Goal: Task Accomplishment & Management: Contribute content

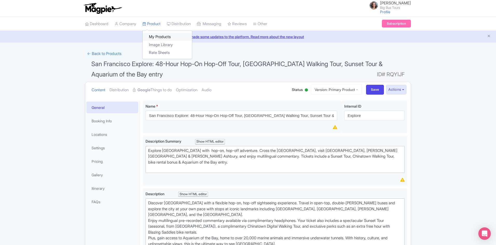
click at [156, 35] on link "My Products" at bounding box center [167, 37] width 49 height 8
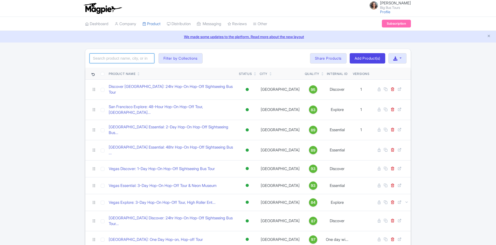
click at [121, 58] on input "search" at bounding box center [122, 58] width 65 height 10
type input "[GEOGRAPHIC_DATA]"
click button "Search" at bounding box center [0, 0] width 0 height 0
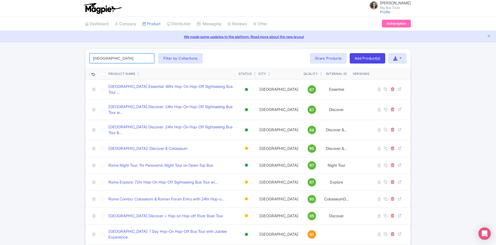
click button "Search" at bounding box center [0, 0] width 0 height 0
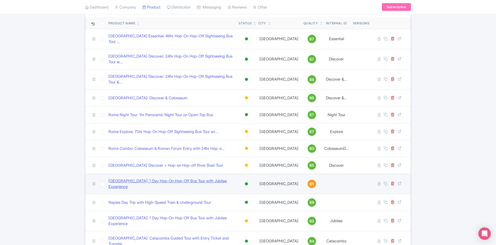
scroll to position [59, 0]
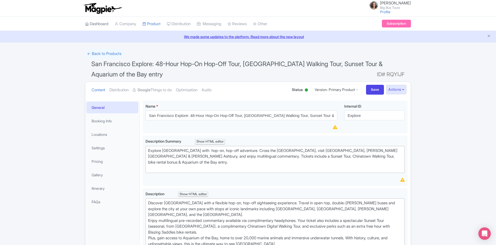
click at [94, 22] on link "Dashboard" at bounding box center [96, 24] width 23 height 14
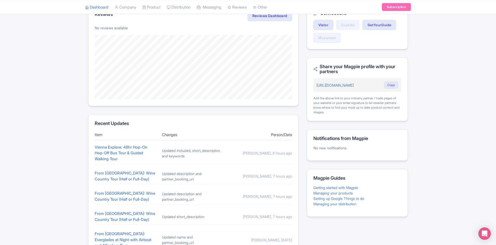
scroll to position [161, 0]
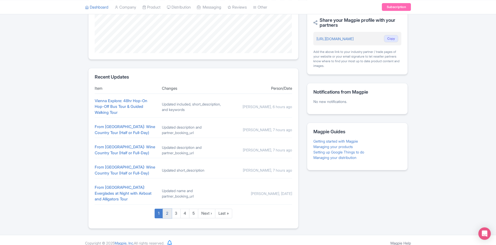
click at [167, 210] on link "2" at bounding box center [167, 214] width 9 height 10
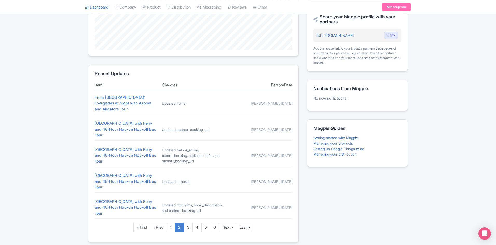
scroll to position [164, 0]
click at [185, 223] on link "3" at bounding box center [188, 228] width 9 height 10
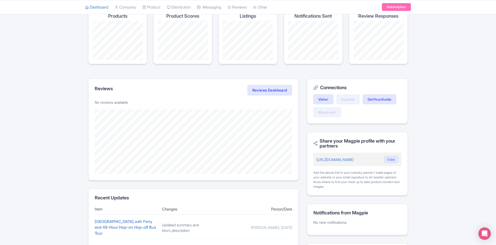
scroll to position [130, 0]
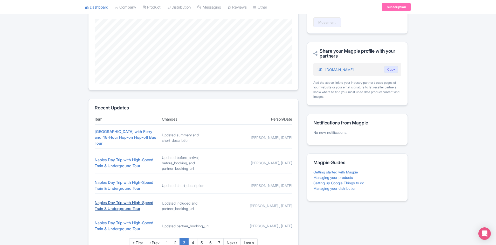
click at [133, 201] on link "Naples Day Trip with High-Speed Train & Underground Tour" at bounding box center [124, 205] width 59 height 11
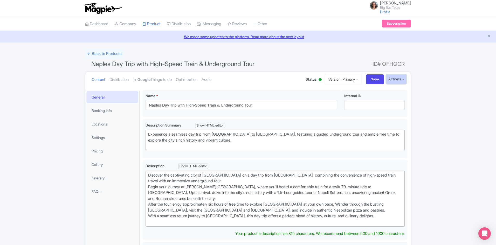
click at [403, 81] on button "Actions" at bounding box center [396, 79] width 21 height 10
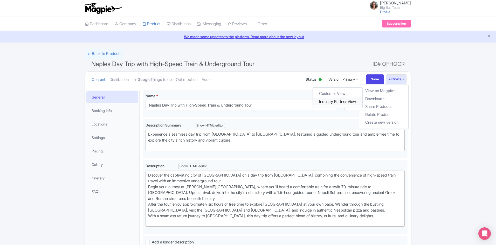
click at [342, 100] on link "Industry Partner View" at bounding box center [338, 102] width 50 height 8
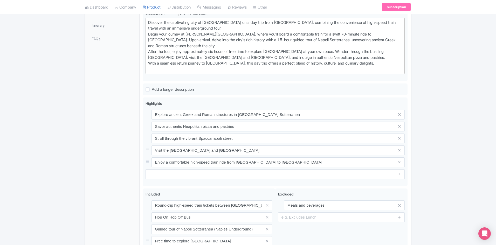
scroll to position [217, 0]
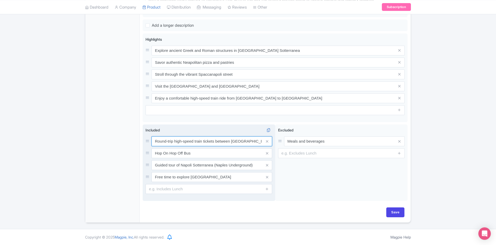
click at [233, 139] on input "Round-trip high-speed train tickets between Rome and Naples" at bounding box center [212, 142] width 121 height 10
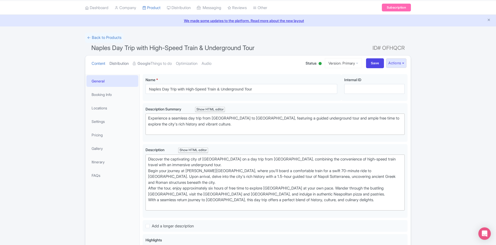
scroll to position [0, 0]
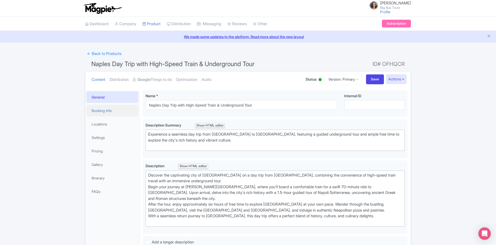
click at [100, 112] on link "Booking Info" at bounding box center [112, 111] width 52 height 12
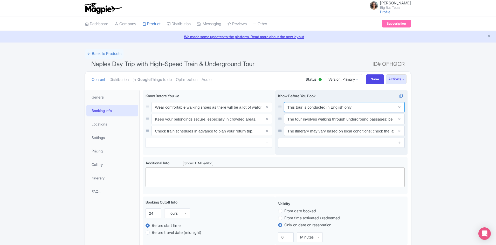
click at [355, 106] on input "This tour is conducted in English only" at bounding box center [344, 107] width 121 height 10
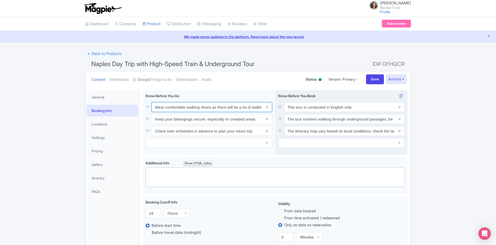
scroll to position [0, 20]
drag, startPoint x: 234, startPoint y: 107, endPoint x: 277, endPoint y: 108, distance: 43.1
click at [277, 108] on div "Wear comfortable walking shoes as there will be a lot of walking involved. Keep…" at bounding box center [275, 123] width 265 height 67
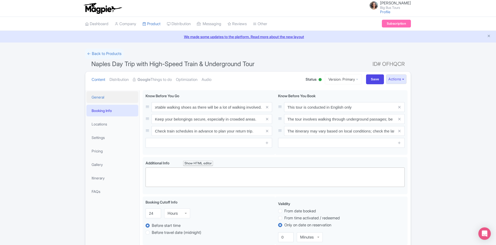
scroll to position [0, 0]
click at [97, 95] on link "General" at bounding box center [112, 97] width 52 height 12
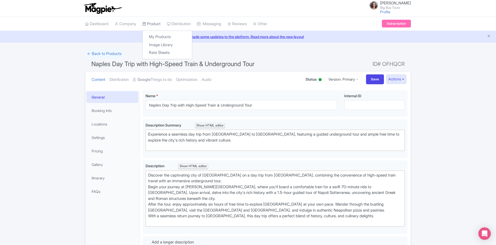
click at [154, 23] on link "Product" at bounding box center [151, 24] width 18 height 14
click at [153, 35] on link "My Products" at bounding box center [167, 37] width 49 height 8
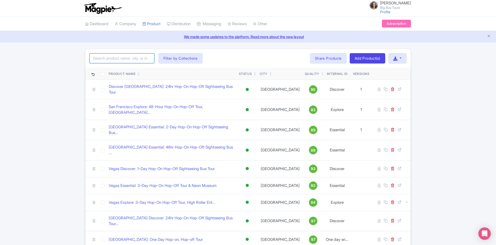
click at [117, 59] on input "search" at bounding box center [122, 58] width 65 height 10
type input "r"
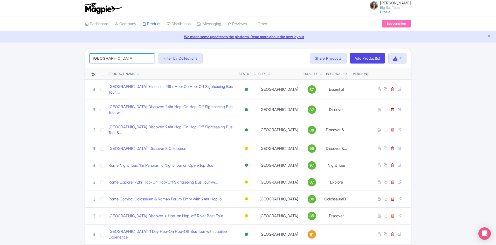
type input "Rome"
drag, startPoint x: 373, startPoint y: 58, endPoint x: 276, endPoint y: 79, distance: 99.8
click at [373, 58] on link "Add Product(s)" at bounding box center [368, 58] width 36 height 10
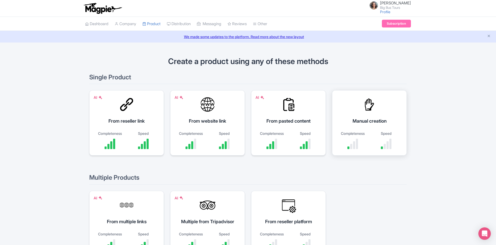
click at [359, 121] on div "Manual creation" at bounding box center [370, 121] width 62 height 7
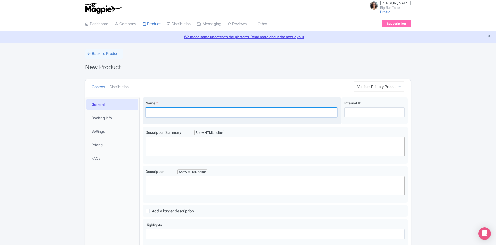
click at [177, 111] on input "Name *" at bounding box center [242, 112] width 192 height 10
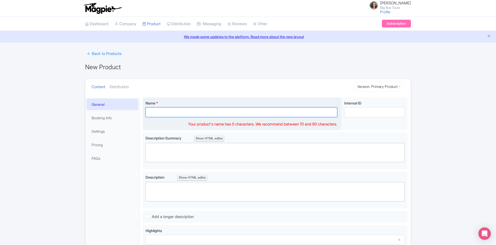
paste input "Rome Halloween Night Tour with English-speaking guide"
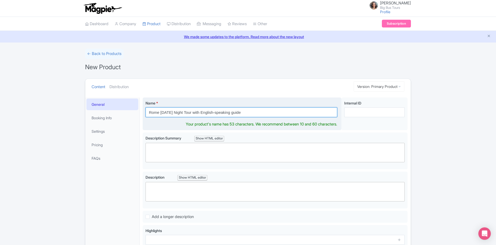
drag, startPoint x: 179, startPoint y: 113, endPoint x: 160, endPoint y: 113, distance: 18.7
click at [160, 113] on input "Rome Halloween Night Tour with English-speaking guide" at bounding box center [242, 112] width 192 height 10
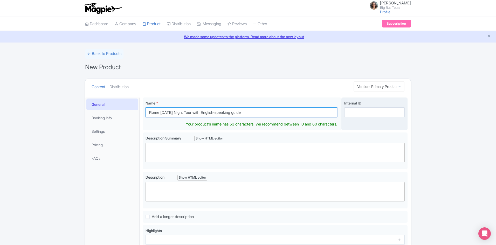
type input "Rome Halloween Night Tour with English-speaking guide"
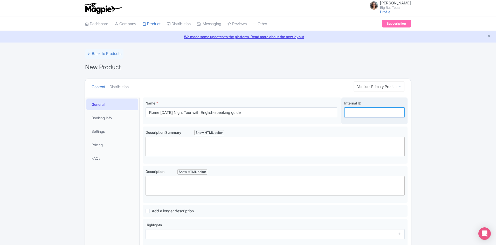
click at [377, 108] on input "Internal ID" at bounding box center [374, 112] width 60 height 10
paste input "[DATE]"
type input "Halloween"
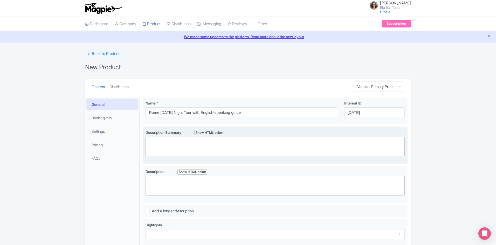
click at [150, 153] on trix-editor at bounding box center [275, 146] width 259 height 19
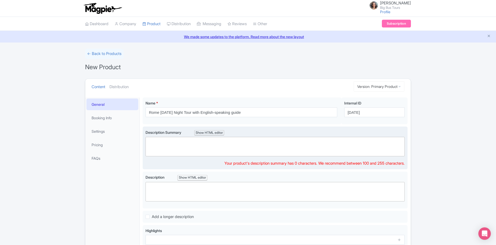
click at [159, 144] on trix-editor at bounding box center [275, 146] width 259 height 19
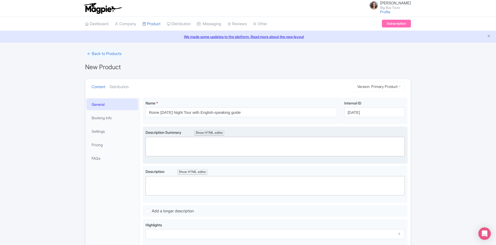
click at [196, 143] on trix-editor at bounding box center [275, 146] width 259 height 19
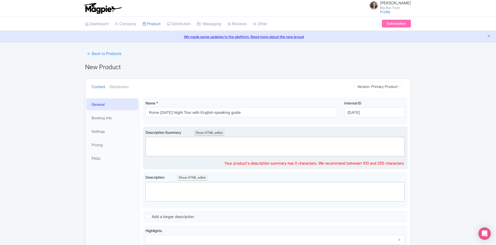
paste trix-editor "<div>As night falls, set off on a 60-minute journey through the Eternal City’s …"
type trix-editor "<div>As night falls, set off on a 60-minute journey through the Eternal City’s …"
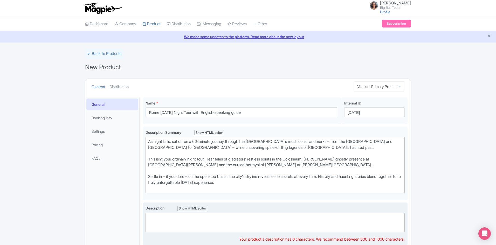
click at [168, 221] on trix-editor at bounding box center [275, 222] width 259 height 19
paste trix-editor "<div>As night falls, set off on a 60-minute journey through the Eternal City’s …"
type trix-editor "<div>As night falls, set off on a 60-minute journey through the Eternal City’s …"
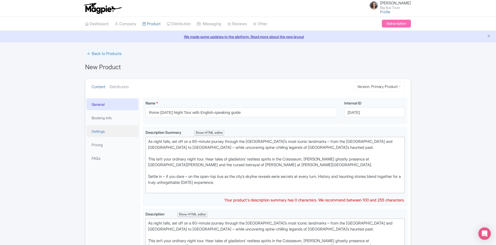
drag, startPoint x: 259, startPoint y: 183, endPoint x: 127, endPoint y: 134, distance: 140.0
click at [127, 134] on div "General Booking Info Settings Pricing FAQs Name * Rome Halloween Night Tour wit…" at bounding box center [247, 235] width 325 height 282
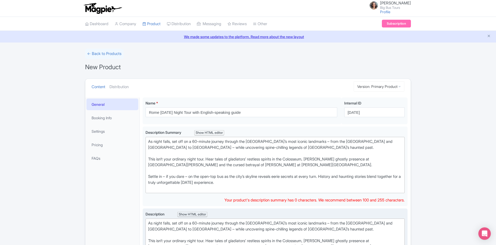
copy div "As night falls, set off on a 60-minute journey through the Eternal City’s most …"
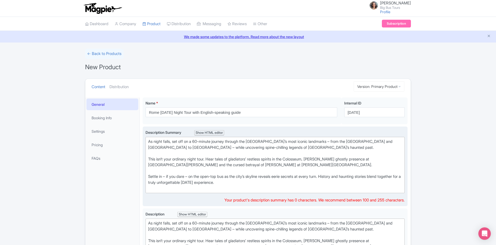
paste trix-editor "<div>&nbsp;Embark on a 60-minute Halloween night tour of Rome, exploring iconic…"
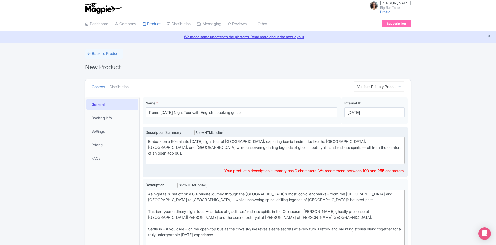
type trix-editor "<div>&nbsp;Embark on a 60-minute Halloween night tour of Rome, exploring iconic…"
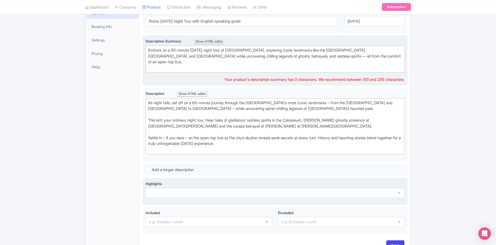
scroll to position [104, 0]
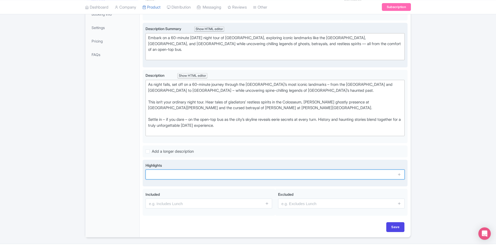
click at [191, 174] on div "Highlights" at bounding box center [275, 173] width 259 height 21
click at [206, 170] on input "text" at bounding box center [275, 175] width 259 height 10
paste input "• Uncover ghostly tales of gladiators, emperors, and the city’s mysterious past"
click at [156, 170] on input "• Uncover ghostly tales of gladiators, emperors, and the city’s mysterious past" at bounding box center [275, 175] width 259 height 10
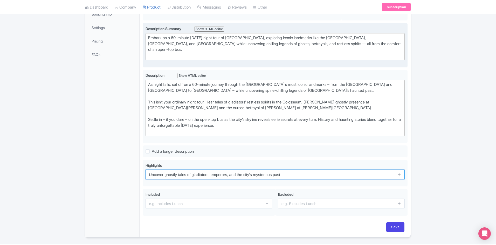
type input "Uncover ghostly tales of gladiators, emperors, and the city’s mysterious past"
click at [401, 173] on icon at bounding box center [400, 175] width 4 height 4
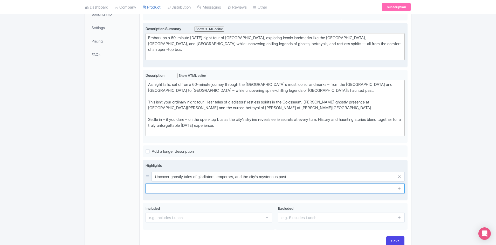
click at [212, 184] on input "text" at bounding box center [275, 189] width 259 height 10
paste input "• See iconic landmarks like the Colosseum and Vatican glowing at night"
click at [157, 184] on input "• See iconic landmarks like the Colosseum and Vatican glowing at night" at bounding box center [275, 189] width 259 height 10
type input "See iconic landmarks like the Colosseum and Vatican glowing at night"
click at [399, 187] on icon at bounding box center [400, 189] width 4 height 4
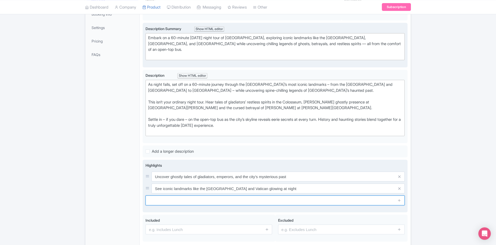
click at [173, 196] on input "text" at bounding box center [275, 201] width 259 height 10
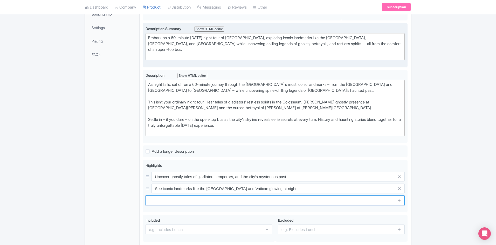
paste input "• Take in panoramic views of Rome’s skyline from the open-top bus"
drag, startPoint x: 159, startPoint y: 195, endPoint x: 115, endPoint y: 194, distance: 43.4
click at [115, 194] on div "General Booking Info Settings Pricing FAQs Name * Rome Halloween Night Tour wit…" at bounding box center [247, 127] width 325 height 273
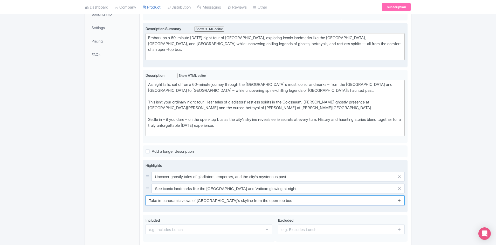
type input "Take in panoramic views of Rome’s skyline from the open-top bus"
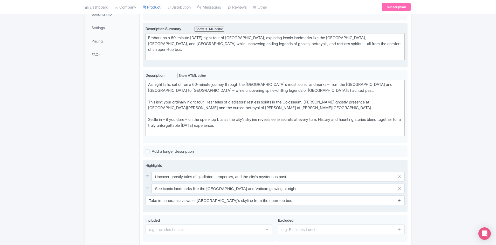
click at [399, 199] on icon at bounding box center [400, 201] width 4 height 4
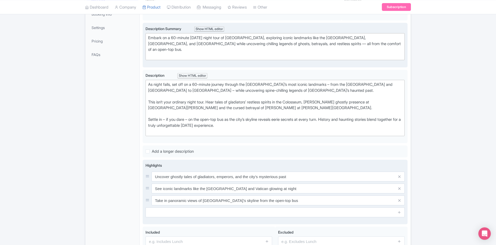
drag, startPoint x: 399, startPoint y: 206, endPoint x: 357, endPoint y: 207, distance: 42.1
click at [396, 208] on span at bounding box center [399, 213] width 10 height 10
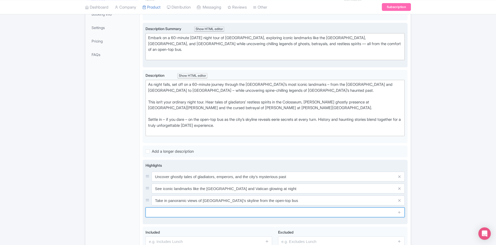
click at [205, 208] on input "text" at bounding box center [275, 213] width 259 height 10
paste input "• A live English guide brings the city’s haunted legends to life in 60 minutes"
click at [158, 208] on input "• A live English guide brings the city’s haunted legends to life in 60 minutes" at bounding box center [275, 213] width 259 height 10
click at [172, 208] on input "A live English guide brings the city’s haunted legends to life in 60 minutes" at bounding box center [275, 213] width 259 height 10
type input "A live English-speaking guide brings the city’s haunted legends to life in 60 m…"
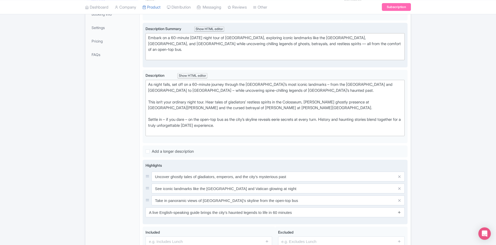
click at [401, 210] on link at bounding box center [400, 213] width 4 height 6
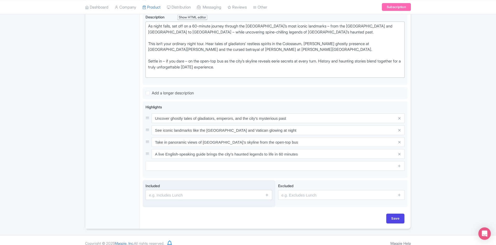
scroll to position [162, 0]
click at [175, 190] on input "text" at bounding box center [209, 195] width 127 height 10
paste input "1-hour Panoramic Halloween Night Tour"
type input "1-hour Panoramic Halloween Night Tour"
click at [268, 193] on icon at bounding box center [267, 195] width 4 height 4
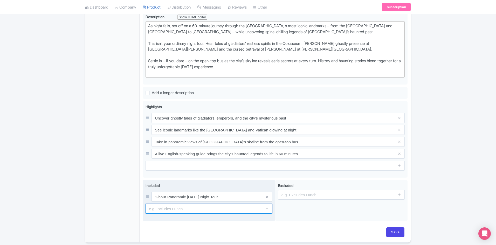
click at [190, 204] on input "text" at bounding box center [209, 209] width 127 height 10
paste input "Live English-speaking guide"
type input "Live English-speaking guide"
click at [268, 207] on icon at bounding box center [267, 209] width 4 height 4
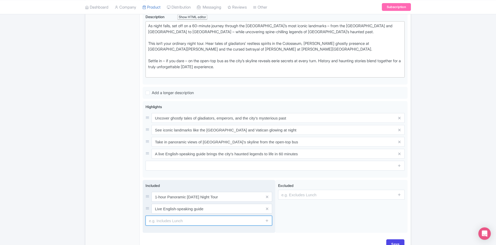
click at [210, 217] on input "text" at bounding box center [209, 221] width 127 height 10
paste input "Open-top bus ride"
type input "Open-top bus ride"
click at [267, 219] on icon at bounding box center [267, 221] width 4 height 4
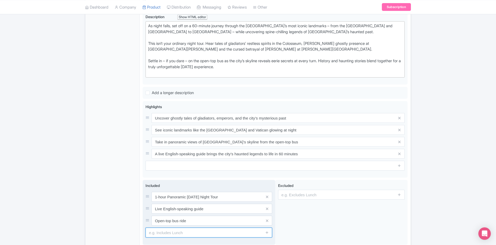
click at [188, 228] on input "text" at bounding box center [209, 233] width 127 height 10
paste input "Halloween candies to enjoy along the tour"
type input "Halloween candies to enjoy along the tour"
click at [266, 231] on icon at bounding box center [267, 233] width 4 height 4
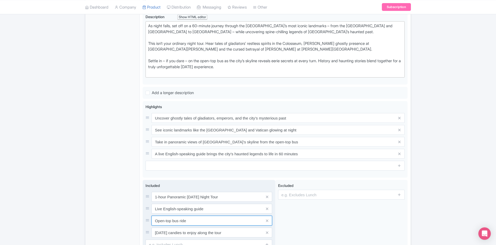
drag, startPoint x: 179, startPoint y: 216, endPoint x: 152, endPoint y: 215, distance: 27.5
click at [152, 216] on input "Open-top bus ride" at bounding box center [212, 221] width 121 height 10
click at [197, 216] on input "Open-top bus ride" at bounding box center [212, 221] width 121 height 10
drag, startPoint x: 178, startPoint y: 216, endPoint x: 198, endPoint y: 215, distance: 19.8
click at [142, 215] on div "Name * Rome Halloween Night Tour with English-speaking guide Your product's nam…" at bounding box center [275, 105] width 271 height 346
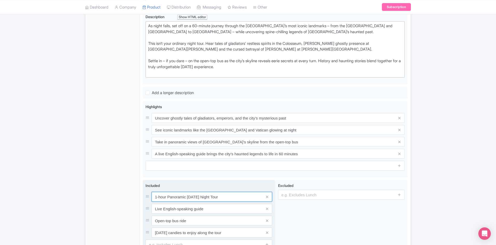
click at [236, 192] on input "1-hour Panoramic Halloween Night Tour" at bounding box center [212, 197] width 121 height 10
paste input "Open-top bus"
type input "1-hour Panoramic Halloween Night Tour on an Open-top bus"
click at [267, 219] on icon at bounding box center [267, 221] width 2 height 4
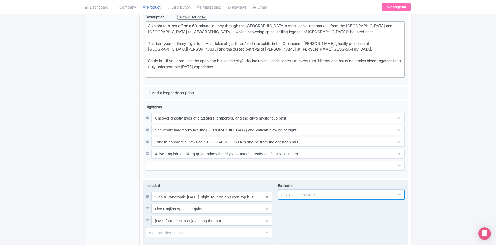
click at [311, 190] on input "text" at bounding box center [341, 195] width 127 height 10
type input "Hop-On and Hop-Off"
drag, startPoint x: 400, startPoint y: 189, endPoint x: 392, endPoint y: 201, distance: 15.1
click at [400, 193] on icon at bounding box center [400, 195] width 4 height 4
click at [321, 204] on input "text" at bounding box center [341, 209] width 127 height 10
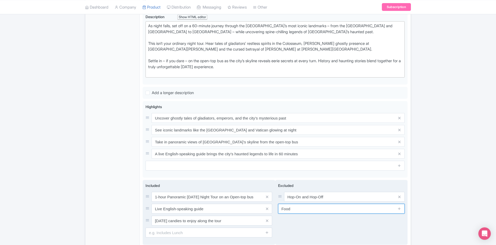
type input "Food & Drink"
click at [327, 222] on div "Excluded Hop-On and Hop-Off Food & Drink" at bounding box center [341, 212] width 133 height 65
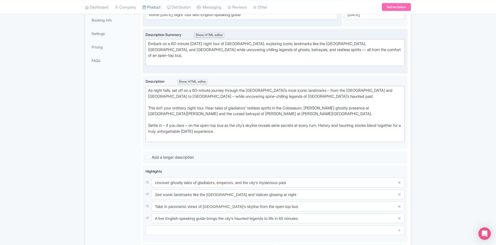
scroll to position [19, 0]
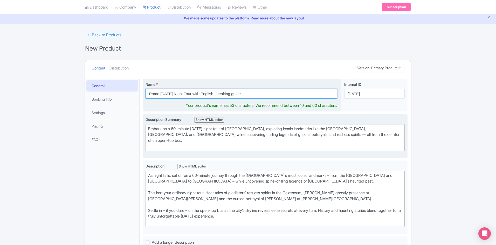
click at [238, 93] on input "Rome Halloween Night Tour with English-speaking guide" at bounding box center [242, 94] width 192 height 10
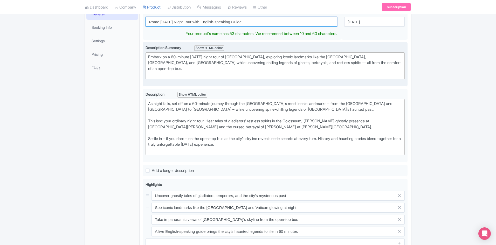
scroll to position [200, 0]
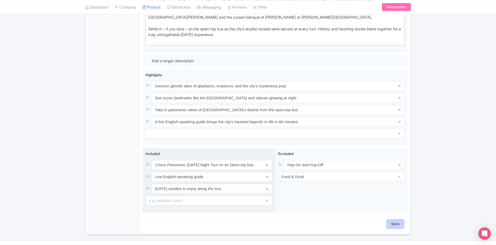
type input "Rome Halloween Night Tour with English-speaking Guide"
click at [400, 219] on div "Save" at bounding box center [275, 226] width 265 height 15
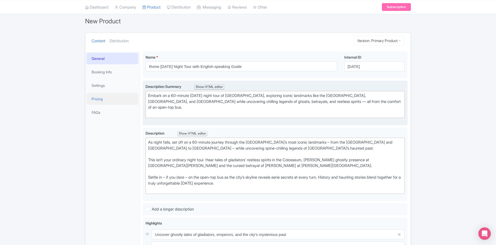
scroll to position [45, 0]
drag, startPoint x: 99, startPoint y: 70, endPoint x: 125, endPoint y: 93, distance: 34.8
click at [99, 70] on link "Booking Info" at bounding box center [112, 73] width 52 height 12
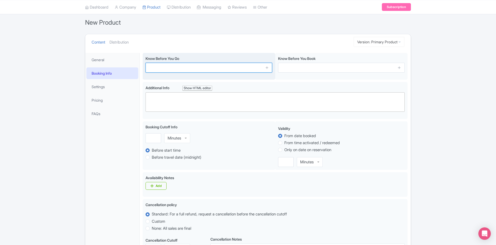
click at [225, 67] on input "text" at bounding box center [209, 68] width 127 height 10
click at [173, 69] on input "text" at bounding box center [209, 68] width 127 height 10
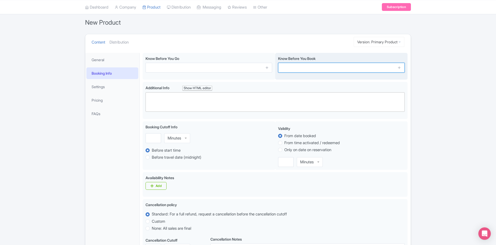
click at [318, 69] on input "text" at bounding box center [341, 68] width 127 height 10
paste input "Dates & Times: 30–31 Oct: one departure at 8:45 pm"
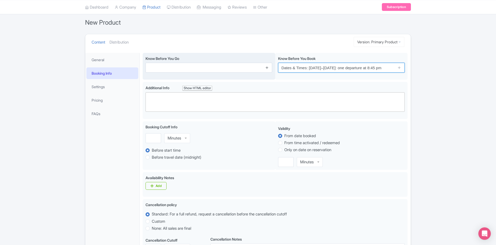
drag, startPoint x: 310, startPoint y: 68, endPoint x: 269, endPoint y: 66, distance: 41.0
click at [269, 66] on div "Know Before You Go Know Before You Book Dates & Times: 30–31 Oct: one departure…" at bounding box center [275, 67] width 265 height 29
type input "30–31 Oct: one departure at 8:45 pm"
click at [399, 67] on icon at bounding box center [400, 68] width 4 height 4
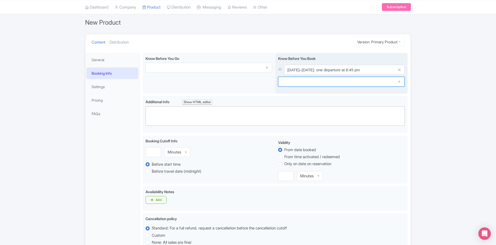
click at [299, 81] on input "text" at bounding box center [341, 82] width 127 height 10
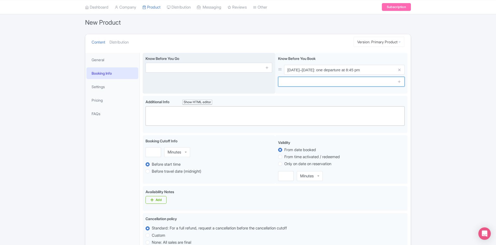
paste input "1–9 Nov: one departure at 6:30 pm"
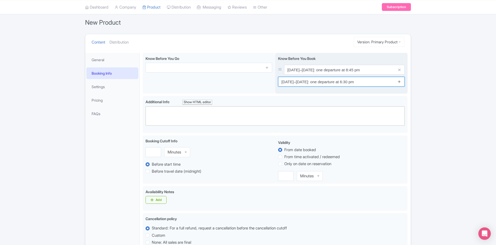
type input "1–9 Nov: one departure at 6:30 pm"
click at [401, 81] on icon at bounding box center [400, 82] width 4 height 4
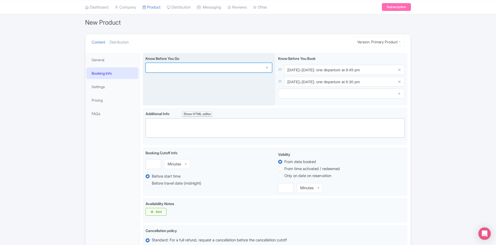
click at [165, 67] on input "text" at bounding box center [209, 68] width 127 height 10
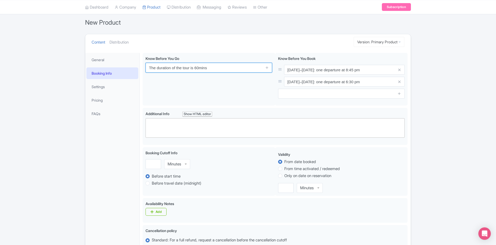
type input "The duration of the tour is 60mins"
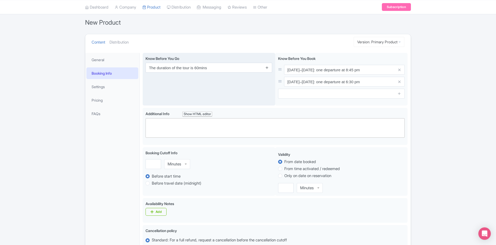
click at [268, 66] on icon at bounding box center [267, 68] width 4 height 4
click at [189, 82] on input "text" at bounding box center [209, 82] width 127 height 10
paste input "Stop #1 – Termini Railway Station at Via Giovanni Giolitti, 32"
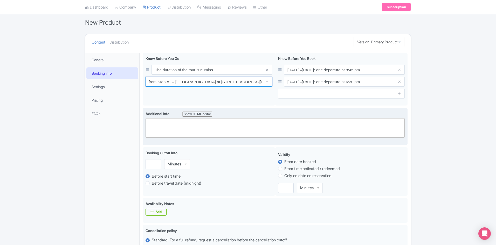
type input "The bus depart from Stop #1 – Termini Railway Station at Via Giovanni Giolitti,…"
click at [191, 130] on trix-editor at bounding box center [275, 127] width 259 height 19
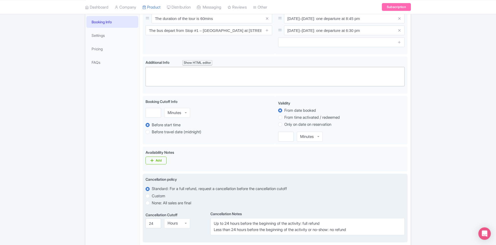
scroll to position [97, 0]
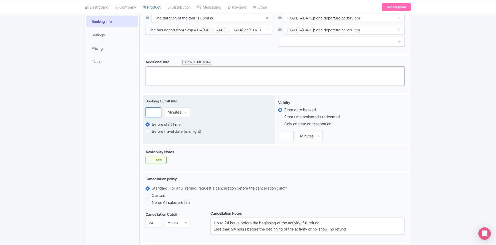
click at [151, 111] on input "number" at bounding box center [154, 112] width 16 height 10
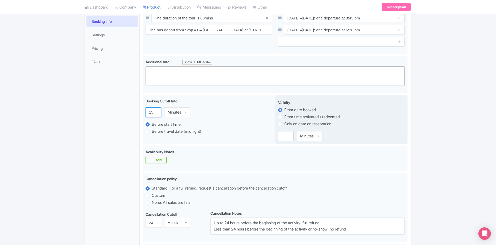
type input "15"
click at [284, 125] on label "Only on date on reservation" at bounding box center [307, 124] width 47 height 6
click at [284, 125] on input "Only on date on reservation" at bounding box center [286, 123] width 5 height 5
radio input "true"
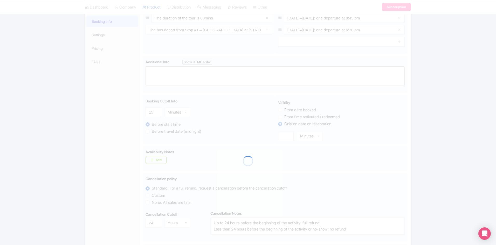
scroll to position [0, 0]
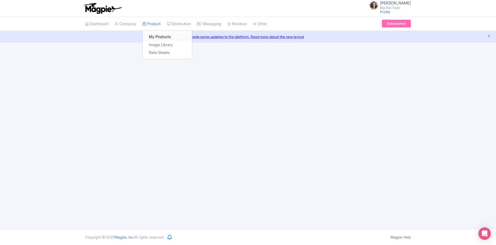
click at [161, 34] on link "My Products" at bounding box center [167, 37] width 49 height 8
click at [152, 23] on link "Product" at bounding box center [151, 24] width 18 height 14
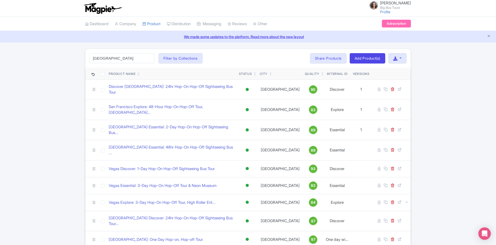
type input "[GEOGRAPHIC_DATA]"
click button "Search" at bounding box center [0, 0] width 0 height 0
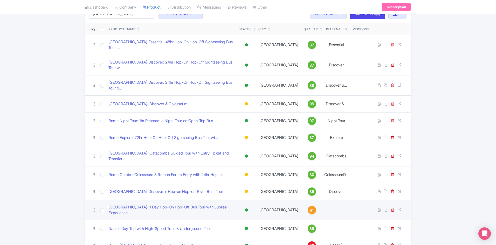
scroll to position [76, 0]
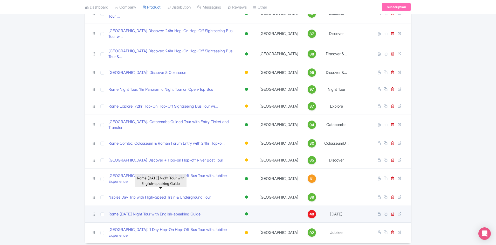
click at [145, 211] on link "Rome [DATE] Night Tour with English-speaking Guide" at bounding box center [154, 214] width 92 height 6
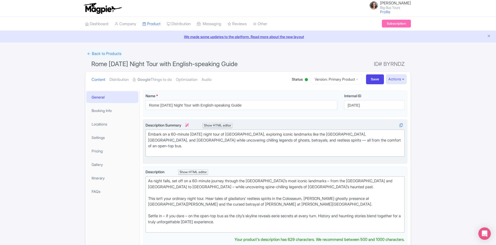
click at [149, 134] on div "Embark on a 60-minute Halloween night tour of Rome, exploring iconic landmarks …" at bounding box center [275, 143] width 254 height 23
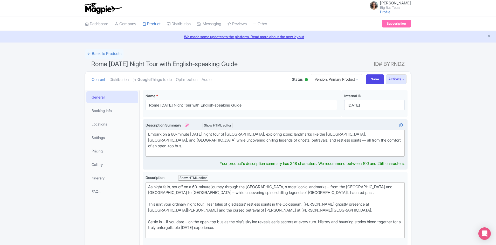
type trix-editor "<div>Embark on a 60-minute Halloween night tour of Rome, exploring iconic landm…"
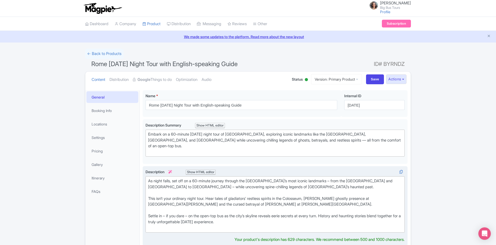
click at [150, 199] on div "As night falls, set off on a 60-minute journey through the Eternal City’s most …" at bounding box center [275, 204] width 254 height 53
click at [151, 210] on div "As night falls, set off on a 60-minute journey through the Eternal City’s most …" at bounding box center [275, 204] width 254 height 53
click at [149, 210] on div "As night falls, set off on a 60-minute journey through the Eternal City’s most …" at bounding box center [275, 204] width 254 height 53
type trix-editor "<div>As night falls, set off on a 60-minute journey through the Eternal City’s …"
click at [149, 178] on div "As night falls, set off on a 60-minute journey through the Eternal City’s most …" at bounding box center [275, 204] width 254 height 53
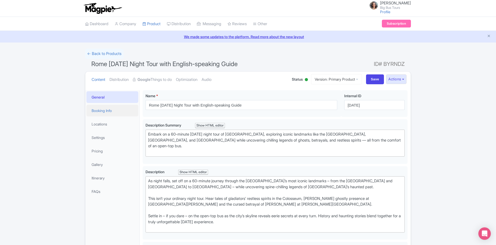
click at [104, 111] on link "Booking Info" at bounding box center [112, 111] width 52 height 12
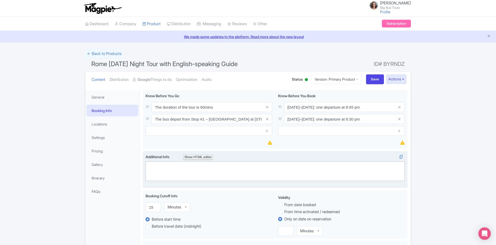
click at [209, 166] on trix-editor at bounding box center [275, 171] width 259 height 19
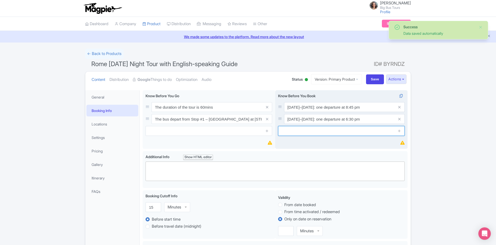
click at [338, 130] on input "text" at bounding box center [341, 131] width 127 height 10
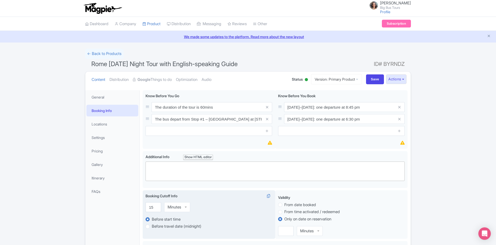
click at [228, 204] on div "15 Minutes Minutes" at bounding box center [209, 207] width 127 height 10
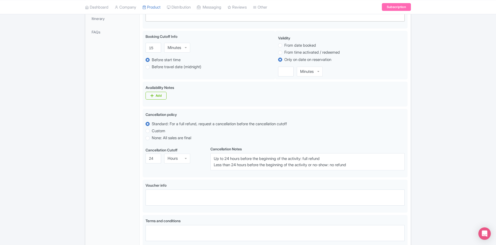
scroll to position [242, 0]
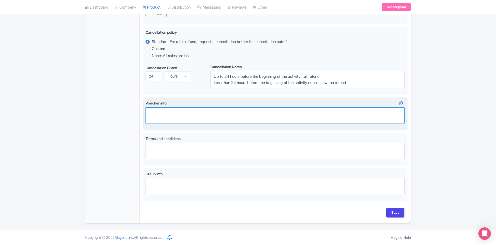
click at [183, 110] on textarea "Voucher info i" at bounding box center [275, 115] width 259 height 16
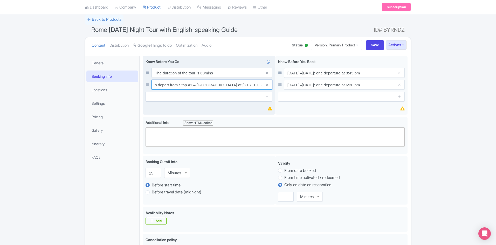
scroll to position [0, 33]
drag, startPoint x: 191, startPoint y: 85, endPoint x: 263, endPoint y: 85, distance: 71.9
click at [263, 85] on div "The bus depart from Stop #1 – [GEOGRAPHIC_DATA] at [STREET_ADDRESS][PERSON_NAME]" at bounding box center [212, 85] width 121 height 10
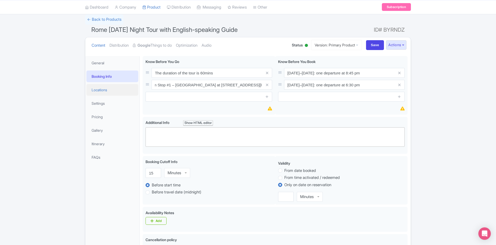
click at [98, 90] on link "Locations" at bounding box center [112, 90] width 52 height 12
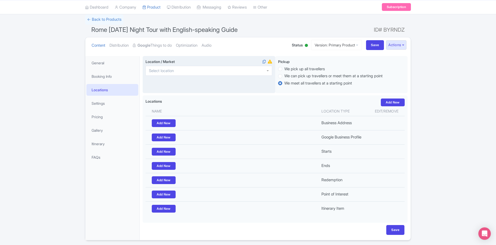
click at [176, 73] on input "Location / Market i" at bounding box center [163, 71] width 28 height 5
type input "rome"
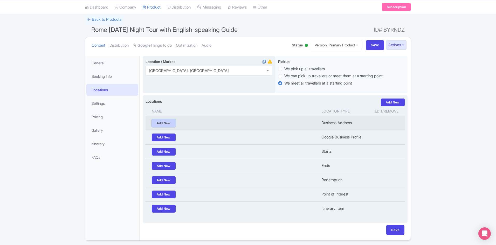
click at [160, 121] on link "Add New" at bounding box center [164, 123] width 24 height 8
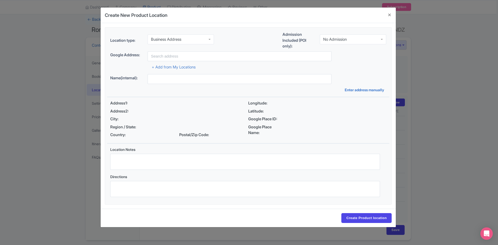
click at [178, 38] on div "Business Address" at bounding box center [166, 39] width 30 height 5
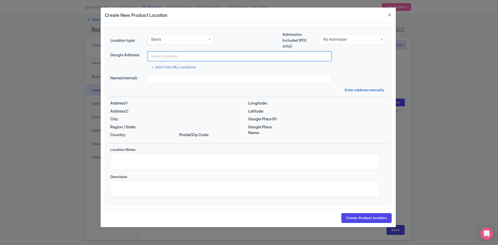
click at [173, 55] on input "text" at bounding box center [240, 56] width 184 height 10
paste input "Stop #1 – [GEOGRAPHIC_DATA] at [STREET_ADDRESS][PERSON_NAME]"
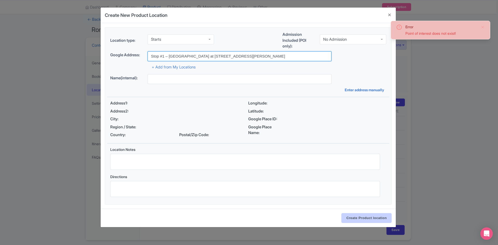
type input "Stop #1 – [GEOGRAPHIC_DATA] at [STREET_ADDRESS][PERSON_NAME]"
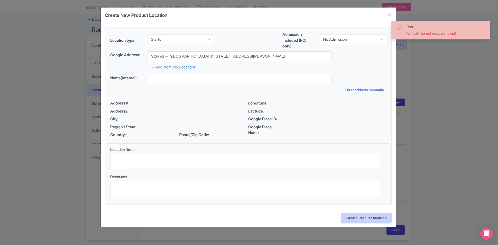
click at [358, 221] on input "Create Product location" at bounding box center [367, 218] width 50 height 10
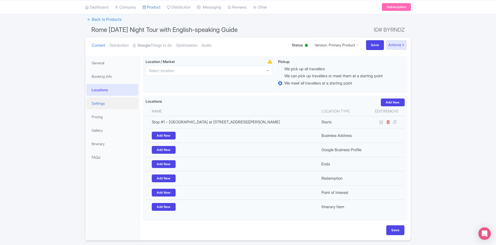
click at [101, 101] on link "Settings" at bounding box center [112, 104] width 52 height 12
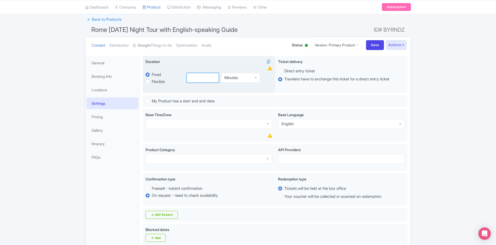
click at [191, 77] on input "number" at bounding box center [203, 78] width 33 height 10
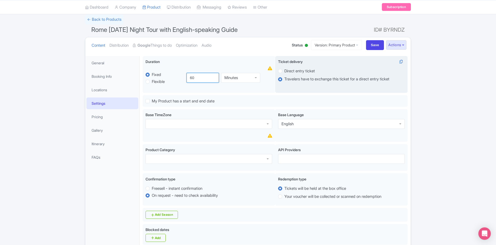
type input "60"
click at [284, 72] on label "Direct entry ticket" at bounding box center [299, 71] width 31 height 6
click at [284, 72] on input "Direct entry ticket" at bounding box center [286, 70] width 5 height 5
radio input "true"
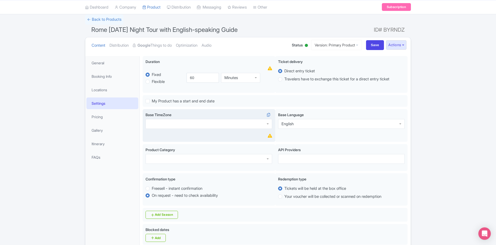
click at [170, 122] on div at bounding box center [209, 124] width 127 height 10
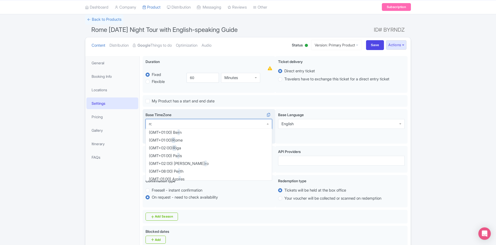
type input "rome"
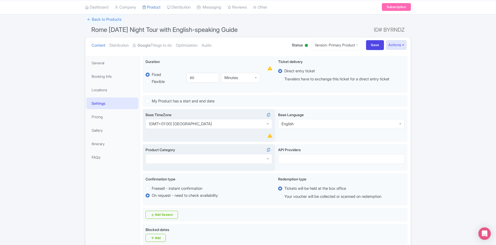
click at [178, 156] on div at bounding box center [209, 159] width 127 height 10
click at [311, 160] on div at bounding box center [341, 159] width 127 height 10
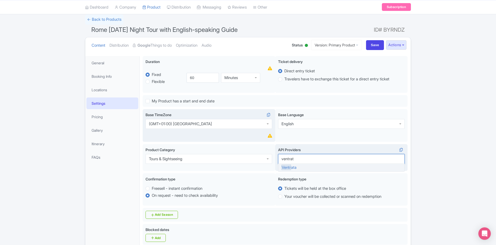
type input "ventrata"
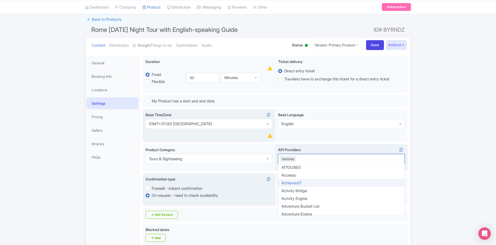
click at [152, 189] on label "Freesell - instant confirmation" at bounding box center [177, 189] width 51 height 6
click at [152, 189] on input "Freesell - instant confirmation" at bounding box center [154, 188] width 5 height 5
radio input "true"
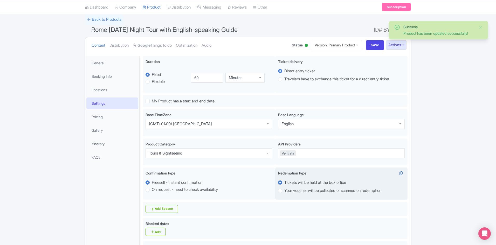
click at [284, 190] on label "Your voucher will be collected or scanned on redemption" at bounding box center [332, 191] width 97 height 6
click at [284, 190] on input "Your voucher will be collected or scanned on redemption" at bounding box center [286, 190] width 5 height 5
radio input "true"
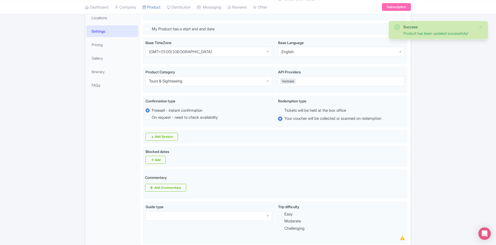
scroll to position [112, 0]
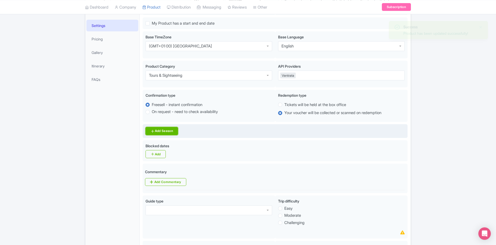
click at [161, 131] on link "Add Season" at bounding box center [162, 131] width 32 height 8
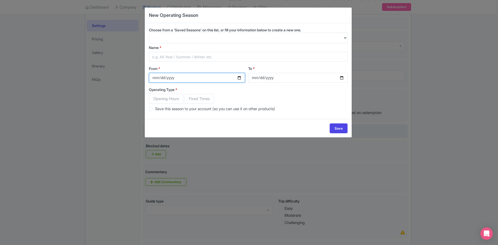
click at [173, 76] on input "From *" at bounding box center [197, 78] width 96 height 10
click at [241, 77] on input "From *" at bounding box center [197, 78] width 96 height 10
type input "2025-10-31"
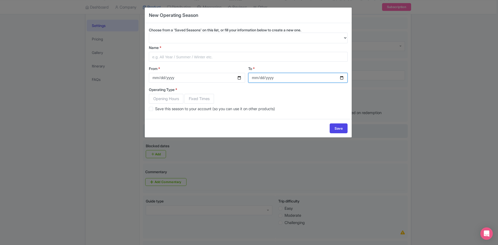
click at [341, 77] on input "To *" at bounding box center [297, 78] width 99 height 10
type input "2025-11-09"
click at [176, 99] on span "Opening Hours" at bounding box center [166, 99] width 35 height 10
click at [154, 99] on input "Opening Hours" at bounding box center [151, 96] width 5 height 5
radio input "true"
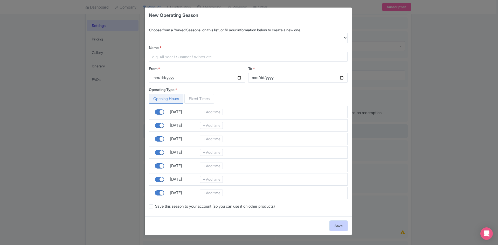
click at [335, 227] on link "Save" at bounding box center [339, 226] width 18 height 10
click at [200, 54] on input "Name *" at bounding box center [248, 57] width 199 height 10
type input "Autumn"
click at [338, 222] on link "Save" at bounding box center [339, 226] width 18 height 10
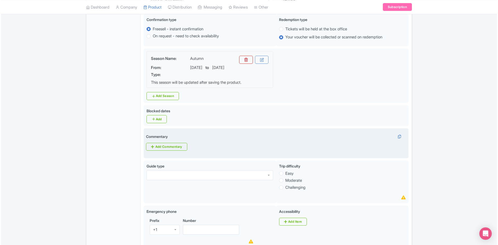
scroll to position [190, 0]
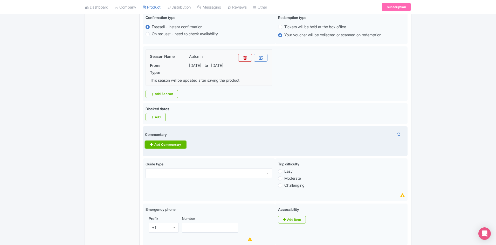
click at [171, 145] on link "Add Commentary" at bounding box center [165, 145] width 41 height 8
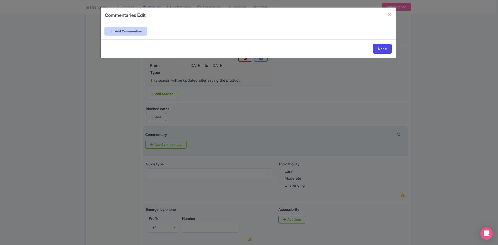
click at [135, 29] on link "Add Commentary" at bounding box center [126, 31] width 42 height 8
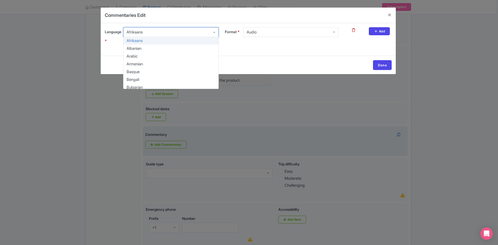
click at [165, 33] on div "Afrikaans" at bounding box center [170, 32] width 95 height 10
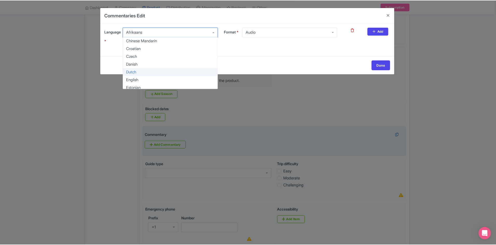
scroll to position [104, 0]
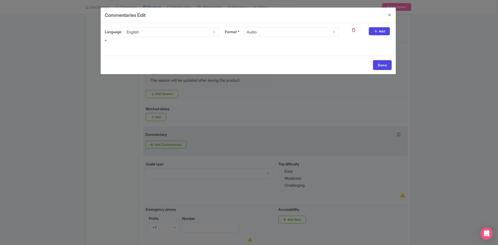
drag, startPoint x: 142, startPoint y: 51, endPoint x: 267, endPoint y: 46, distance: 124.1
click at [335, 31] on div "Audio" at bounding box center [290, 32] width 95 height 10
click at [264, 40] on div "Format * Audio Audio Audio Guide Written" at bounding box center [282, 38] width 120 height 22
click at [390, 13] on h4 at bounding box center [390, 15] width 12 height 15
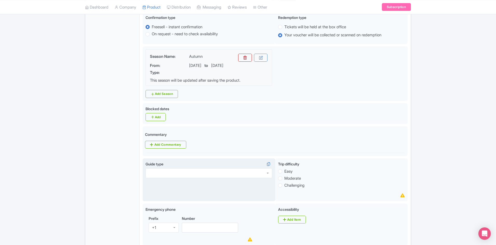
click at [169, 174] on div at bounding box center [209, 173] width 127 height 10
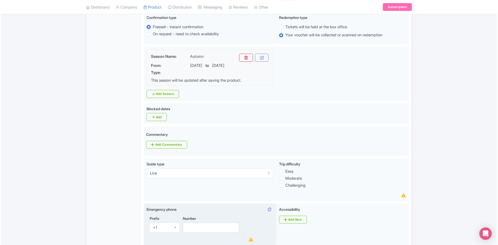
scroll to position [0, 0]
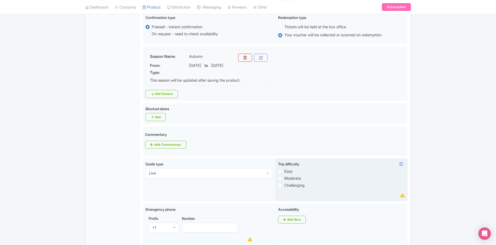
click at [284, 171] on label "Easy" at bounding box center [288, 172] width 8 height 6
click at [284, 171] on input "Easy" at bounding box center [286, 170] width 5 height 5
radio input "true"
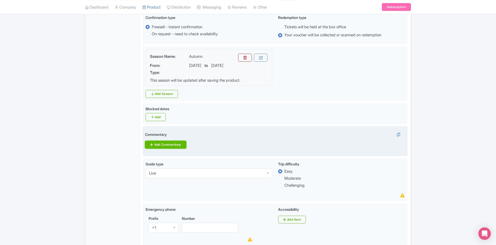
click at [166, 143] on link "Add Commentary" at bounding box center [165, 145] width 41 height 8
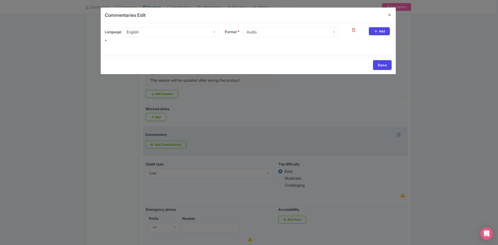
click at [336, 33] on div "Audio" at bounding box center [290, 32] width 95 height 10
click at [379, 35] on link "Add" at bounding box center [379, 31] width 21 height 8
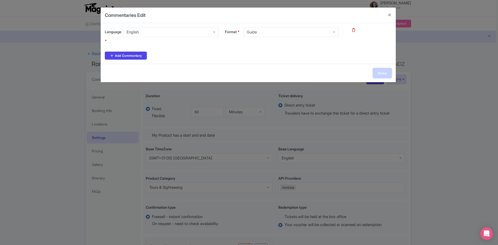
click at [381, 74] on link "Done" at bounding box center [382, 73] width 19 height 10
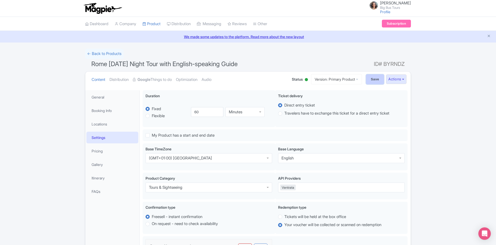
drag, startPoint x: 374, startPoint y: 77, endPoint x: 56, endPoint y: 146, distance: 325.2
click at [373, 77] on input "Save" at bounding box center [375, 79] width 18 height 10
type input "Update Product"
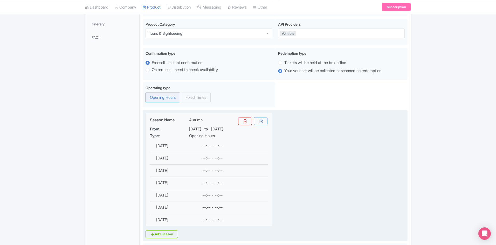
scroll to position [168, 0]
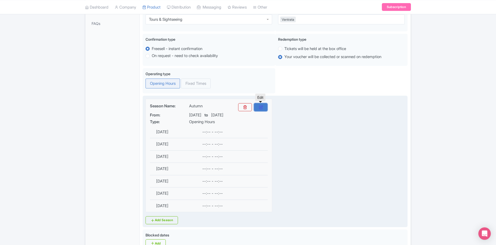
click at [261, 108] on icon at bounding box center [261, 107] width 4 height 4
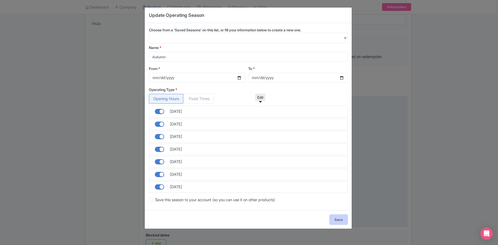
drag, startPoint x: 336, startPoint y: 220, endPoint x: 343, endPoint y: 217, distance: 8.4
click at [336, 220] on link "Save" at bounding box center [339, 220] width 18 height 10
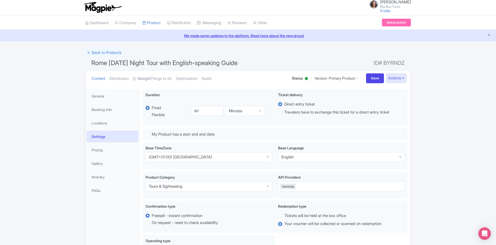
scroll to position [0, 0]
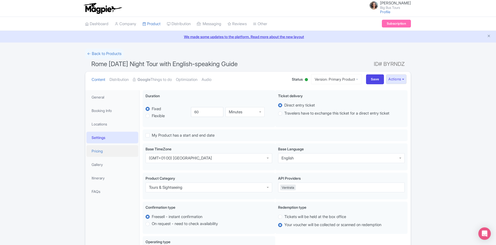
click at [102, 148] on link "Pricing" at bounding box center [112, 151] width 52 height 12
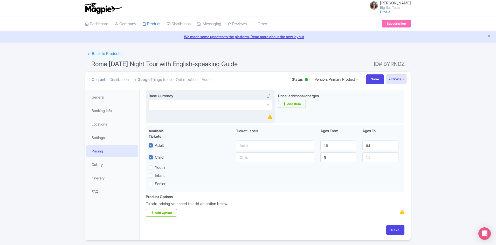
click at [176, 104] on div at bounding box center [211, 105] width 124 height 10
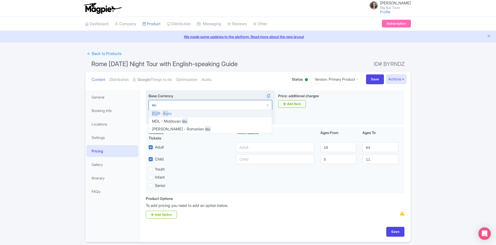
type input "eur"
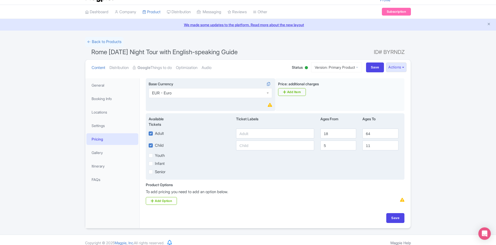
scroll to position [17, 0]
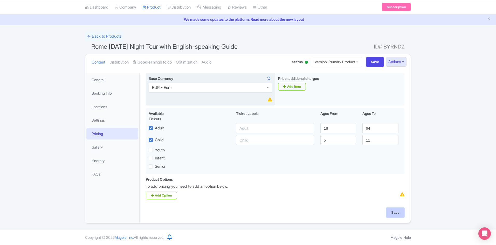
click at [395, 211] on input "Save" at bounding box center [395, 213] width 18 height 10
type input "Saving..."
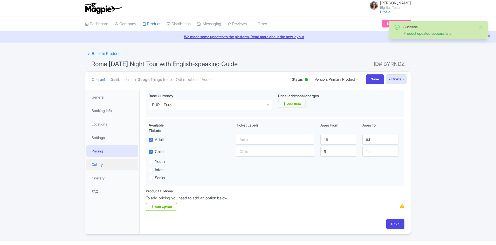
scroll to position [12, 0]
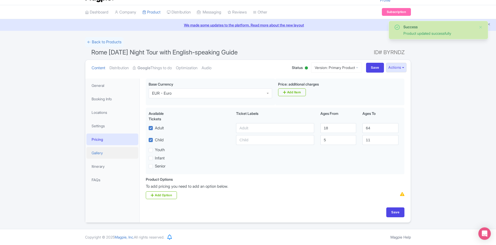
click at [97, 154] on link "Gallery" at bounding box center [112, 153] width 52 height 12
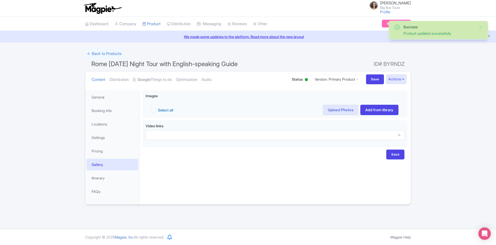
scroll to position [0, 0]
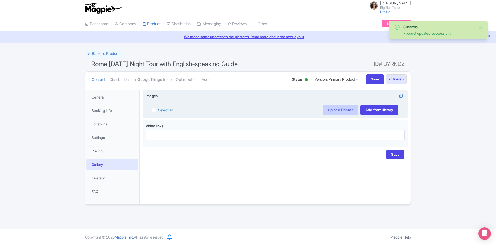
click at [339, 108] on link "Upload Photos" at bounding box center [340, 110] width 35 height 10
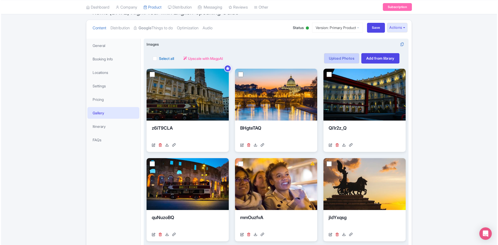
scroll to position [52, 0]
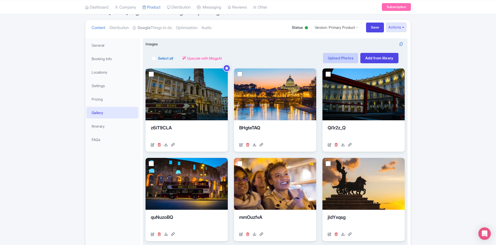
click at [345, 56] on link "Upload Photos" at bounding box center [340, 58] width 35 height 10
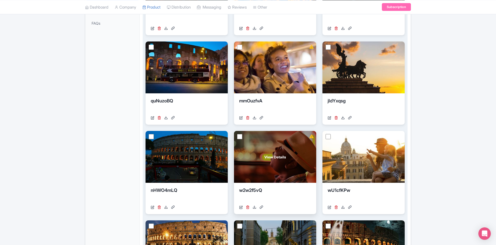
scroll to position [272, 0]
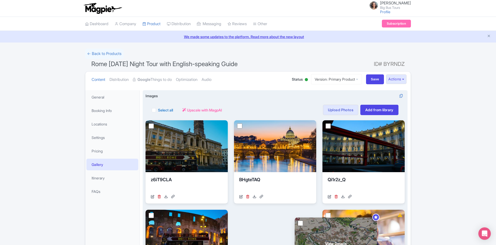
drag, startPoint x: 195, startPoint y: 146, endPoint x: 344, endPoint y: 244, distance: 178.1
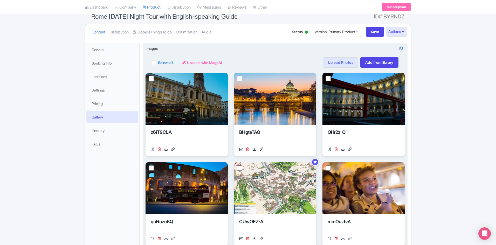
scroll to position [104, 0]
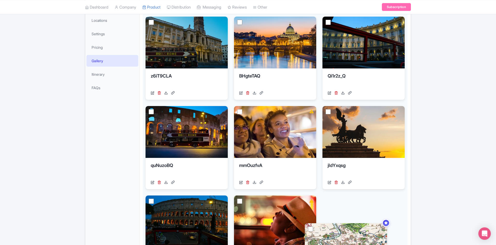
drag, startPoint x: 286, startPoint y: 133, endPoint x: 356, endPoint y: 252, distance: 137.9
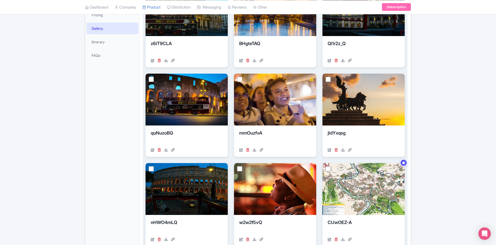
scroll to position [208, 0]
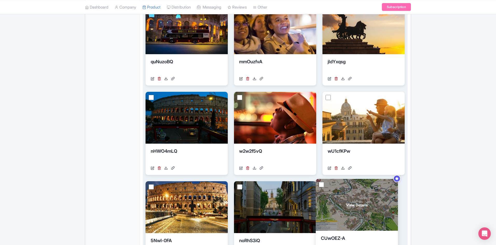
drag, startPoint x: 360, startPoint y: 144, endPoint x: 354, endPoint y: 231, distance: 87.4
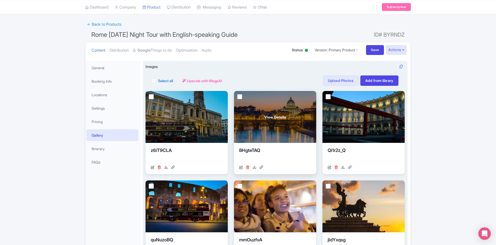
scroll to position [78, 0]
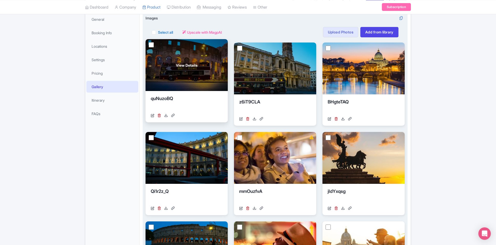
drag, startPoint x: 203, startPoint y: 163, endPoint x: 203, endPoint y: 70, distance: 92.9
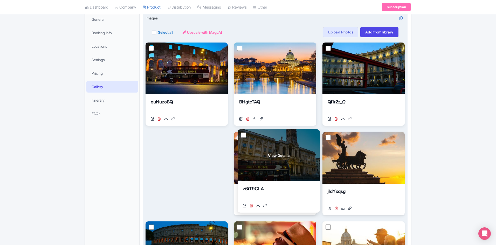
drag, startPoint x: 277, startPoint y: 74, endPoint x: 281, endPoint y: 161, distance: 87.0
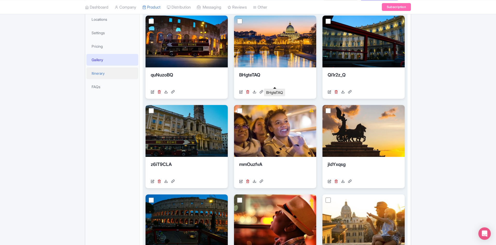
scroll to position [130, 0]
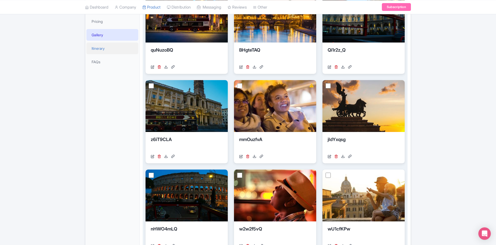
click at [100, 49] on link "Itinerary" at bounding box center [112, 49] width 52 height 12
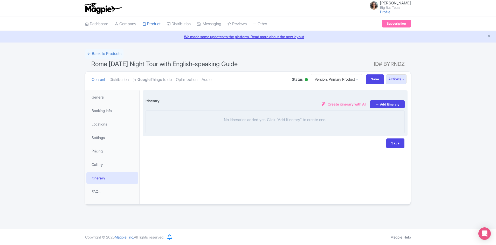
scroll to position [0, 0]
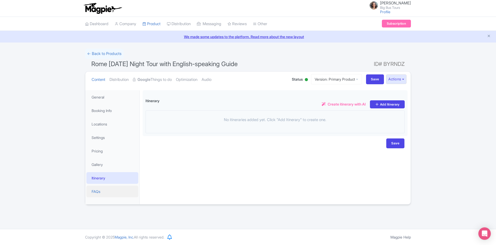
click at [100, 190] on link "FAQs" at bounding box center [112, 192] width 52 height 12
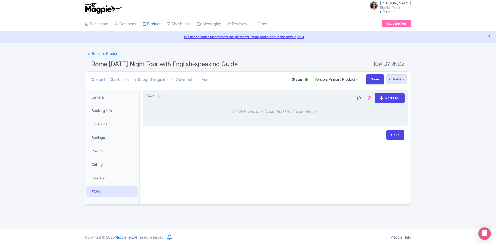
drag, startPoint x: 370, startPoint y: 79, endPoint x: 370, endPoint y: 93, distance: 14.3
click at [371, 78] on input "Save" at bounding box center [375, 79] width 18 height 10
type input "Saving..."
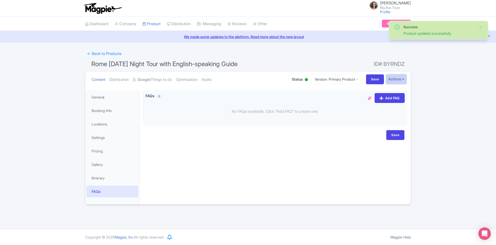
click at [404, 78] on button "Actions" at bounding box center [396, 79] width 21 height 10
click at [333, 101] on link "Industry Partner View" at bounding box center [338, 102] width 50 height 8
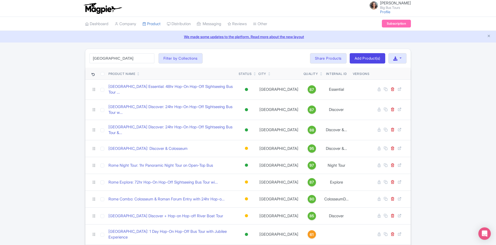
click at [115, 59] on input "[GEOGRAPHIC_DATA]" at bounding box center [122, 58] width 65 height 10
click button "Search" at bounding box center [0, 0] width 0 height 0
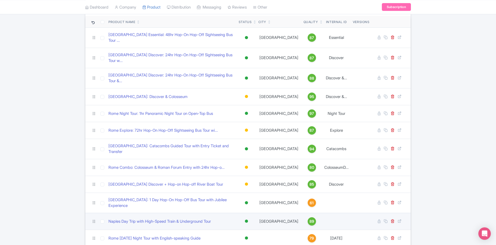
scroll to position [76, 0]
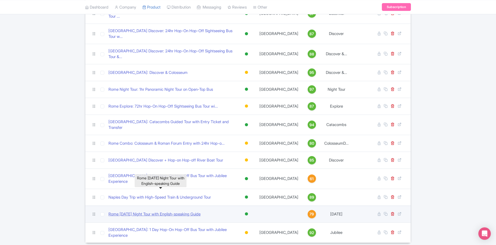
click at [144, 211] on link "Rome [DATE] Night Tour with English-speaking Guide" at bounding box center [154, 214] width 92 height 6
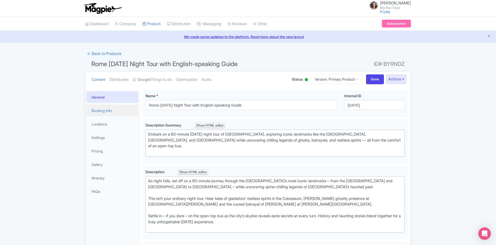
click at [99, 111] on link "Booking Info" at bounding box center [112, 111] width 52 height 12
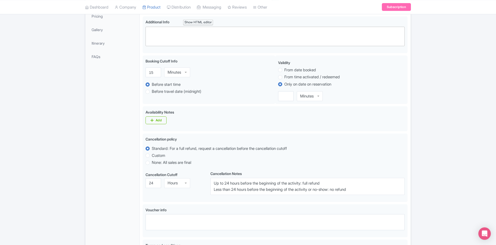
scroll to position [60, 0]
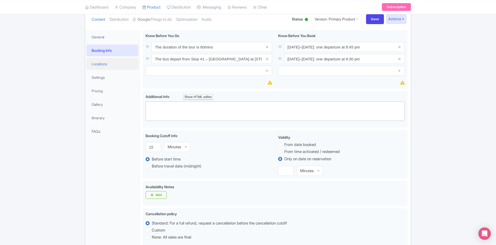
click at [102, 64] on link "Locations" at bounding box center [112, 64] width 52 height 12
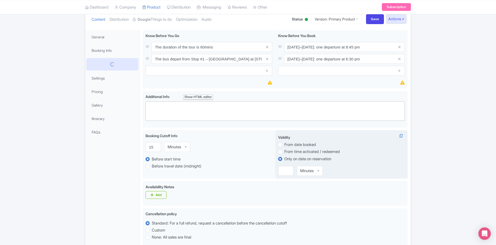
scroll to position [50, 0]
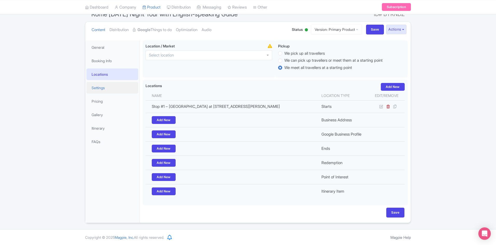
click at [95, 88] on link "Settings" at bounding box center [112, 88] width 52 height 12
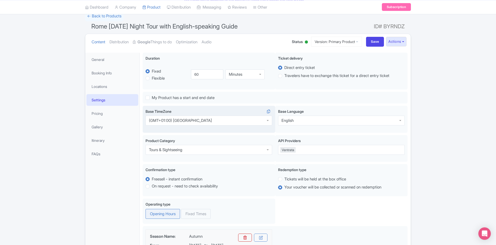
scroll to position [0, 0]
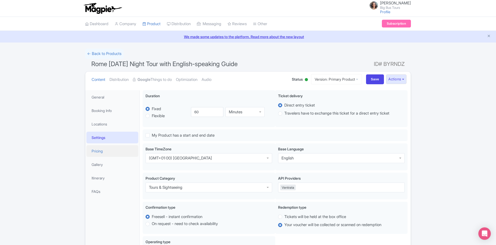
click at [100, 152] on link "Pricing" at bounding box center [112, 151] width 52 height 12
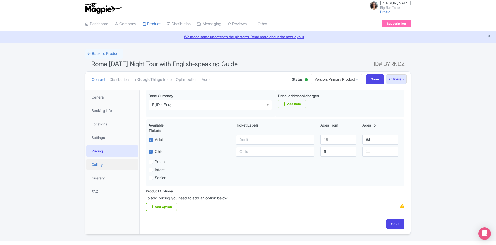
click at [99, 162] on link "Gallery" at bounding box center [112, 165] width 52 height 12
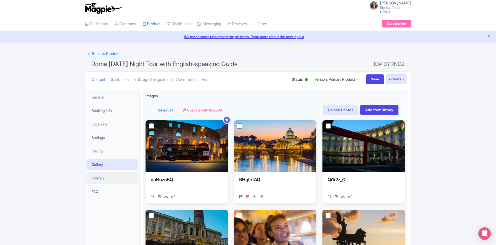
click at [95, 175] on link "Itinerary" at bounding box center [112, 178] width 52 height 12
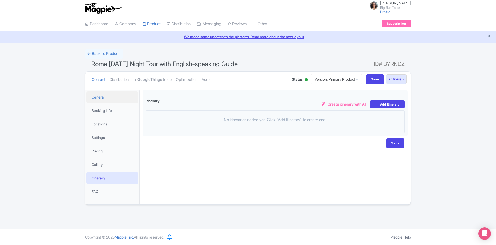
click at [104, 96] on link "General" at bounding box center [112, 97] width 52 height 12
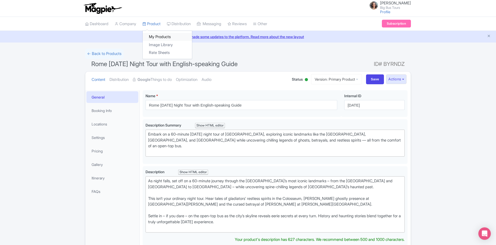
click at [158, 33] on link "My Products" at bounding box center [167, 37] width 49 height 8
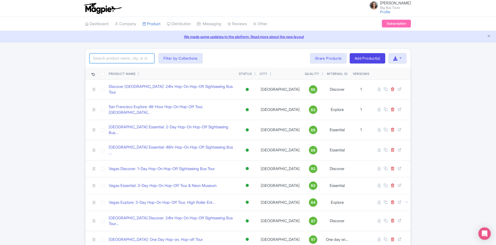
click at [128, 58] on input "search" at bounding box center [122, 58] width 65 height 10
type input "[GEOGRAPHIC_DATA]"
click button "Search" at bounding box center [0, 0] width 0 height 0
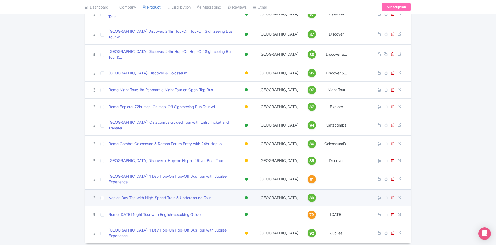
scroll to position [76, 0]
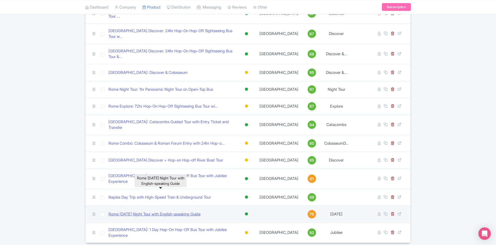
click at [180, 211] on link "Rome [DATE] Night Tour with English-speaking Guide" at bounding box center [154, 214] width 92 height 6
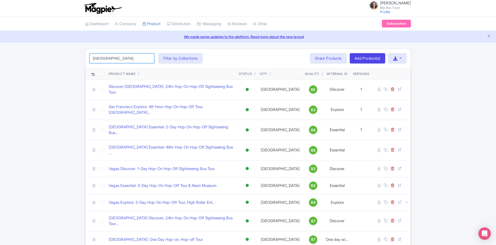
drag, startPoint x: 118, startPoint y: 60, endPoint x: 115, endPoint y: 60, distance: 2.9
click at [118, 60] on input "[GEOGRAPHIC_DATA]" at bounding box center [122, 58] width 65 height 10
click button "Search" at bounding box center [0, 0] width 0 height 0
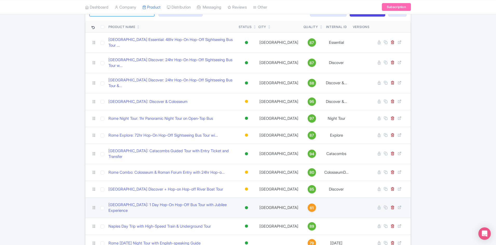
scroll to position [52, 0]
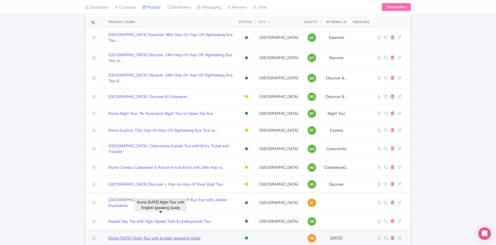
click at [187, 236] on link "Rome [DATE] Night Tour with English-speaking Guide" at bounding box center [154, 239] width 92 height 6
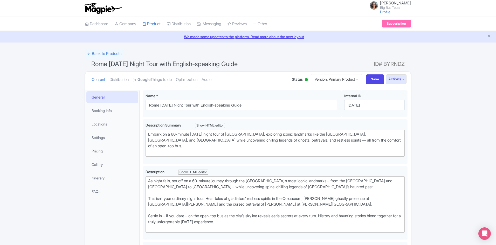
click at [305, 79] on div at bounding box center [306, 79] width 3 height 3
click at [288, 107] on div "Building" at bounding box center [293, 109] width 31 height 10
click at [349, 104] on input "Halloween" at bounding box center [374, 105] width 60 height 10
click at [102, 108] on link "Booking Info" at bounding box center [112, 111] width 52 height 12
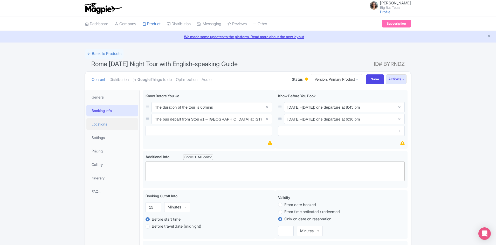
click at [95, 124] on link "Locations" at bounding box center [112, 124] width 52 height 12
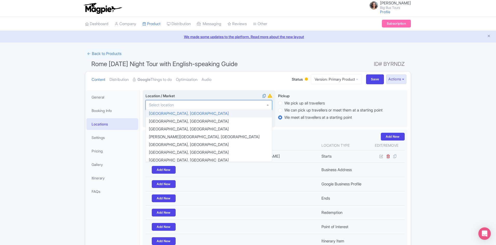
click at [183, 105] on div at bounding box center [209, 105] width 127 height 10
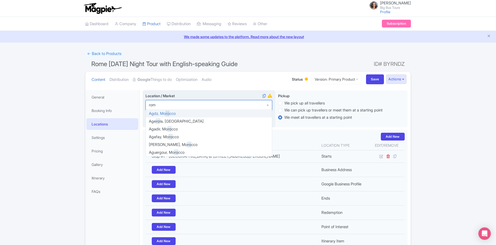
type input "rome"
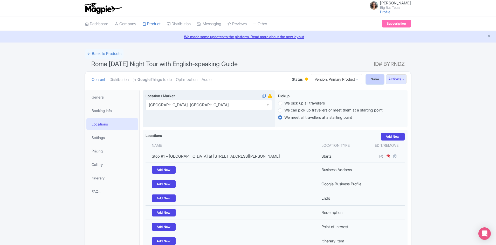
click at [373, 74] on input "Save" at bounding box center [375, 79] width 18 height 10
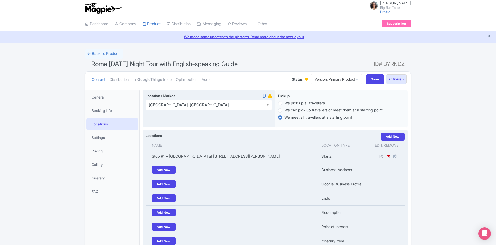
type input "Saving..."
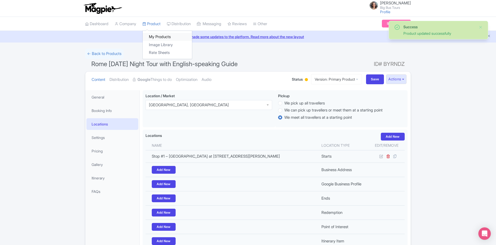
click at [159, 33] on link "My Products" at bounding box center [167, 37] width 49 height 8
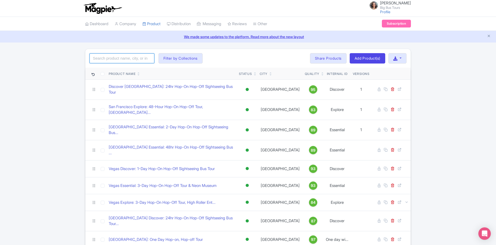
click at [136, 54] on input "search" at bounding box center [122, 58] width 65 height 10
type input "[GEOGRAPHIC_DATA]"
click button "Search" at bounding box center [0, 0] width 0 height 0
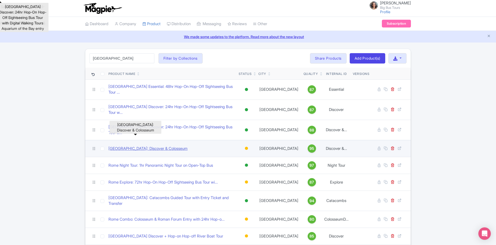
click at [161, 146] on link "[GEOGRAPHIC_DATA]: Discover & Colosseum" at bounding box center [147, 149] width 79 height 6
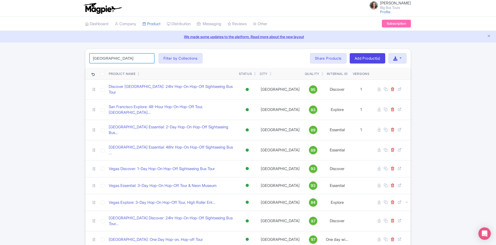
click at [112, 56] on input "[GEOGRAPHIC_DATA]" at bounding box center [122, 58] width 65 height 10
click button "Search" at bounding box center [0, 0] width 0 height 0
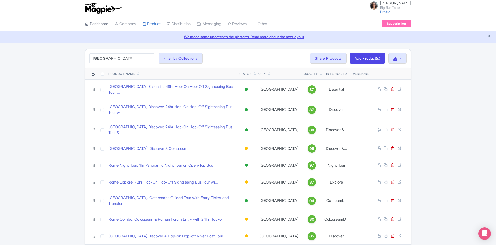
click at [103, 22] on link "Dashboard" at bounding box center [96, 24] width 23 height 14
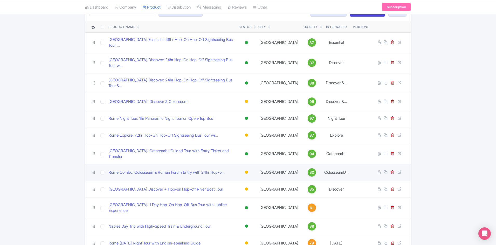
scroll to position [76, 0]
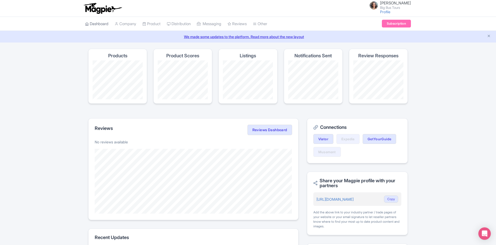
click at [97, 23] on link "Dashboard" at bounding box center [96, 24] width 23 height 14
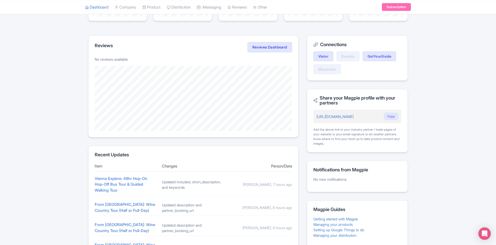
scroll to position [156, 0]
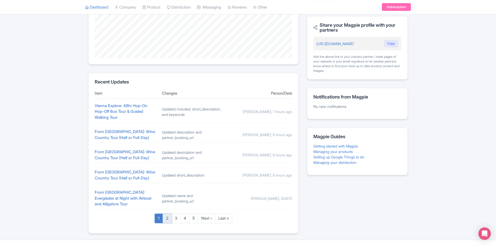
click at [167, 214] on link "2" at bounding box center [167, 219] width 9 height 10
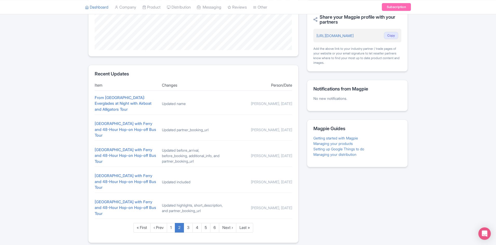
scroll to position [164, 0]
click at [159, 223] on link "‹ Prev" at bounding box center [158, 228] width 17 height 10
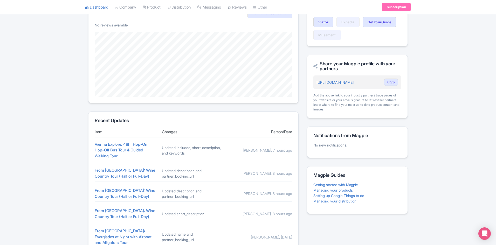
scroll to position [156, 0]
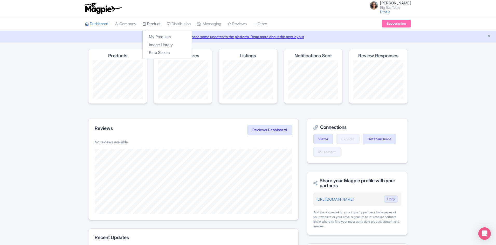
click at [157, 23] on link "Product" at bounding box center [151, 24] width 18 height 14
click at [160, 33] on link "My Products" at bounding box center [167, 37] width 49 height 8
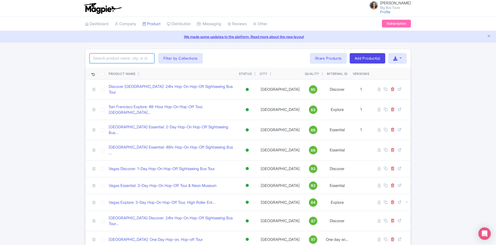
click at [138, 59] on input "search" at bounding box center [122, 58] width 65 height 10
type input "rome"
click button "Search" at bounding box center [0, 0] width 0 height 0
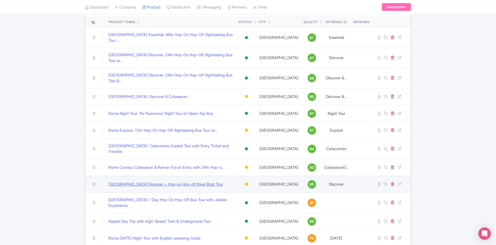
scroll to position [76, 0]
